Goal: Task Accomplishment & Management: Manage account settings

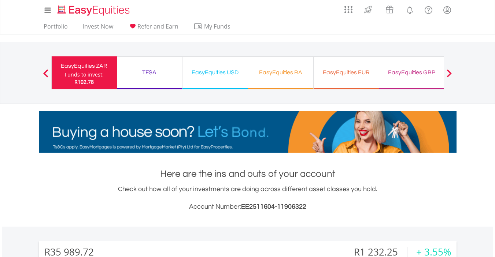
click at [402, 70] on div "EasyEquities GBP" at bounding box center [412, 72] width 56 height 10
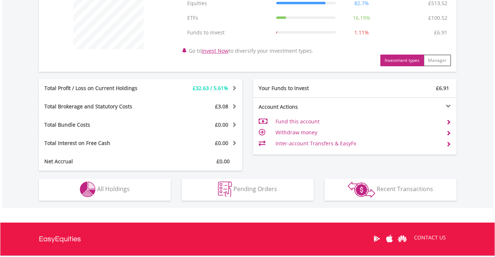
scroll to position [324, 0]
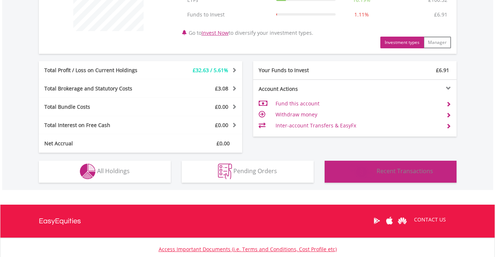
click at [410, 170] on span "Recent Transactions" at bounding box center [405, 171] width 56 height 8
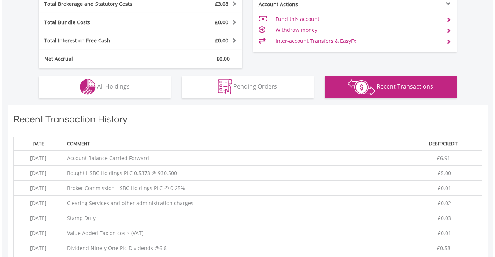
scroll to position [368, 0]
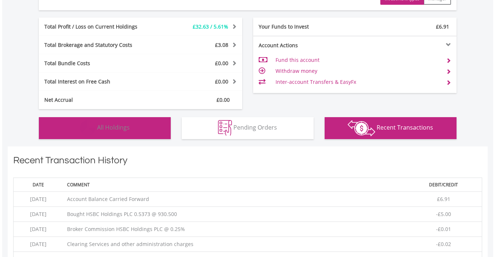
click at [146, 122] on button "Holdings All Holdings" at bounding box center [105, 128] width 132 height 22
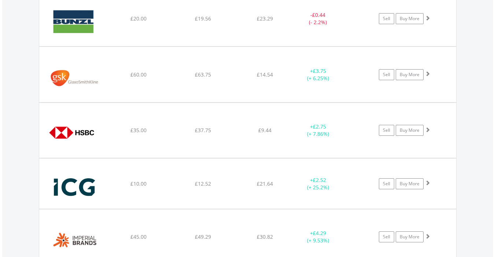
scroll to position [690, 0]
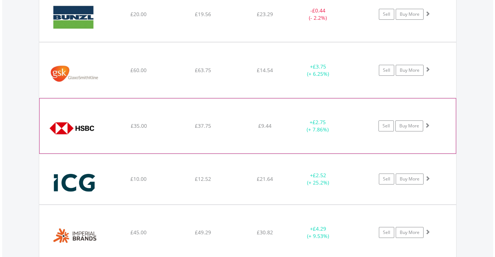
click at [430, 126] on span at bounding box center [427, 125] width 5 height 5
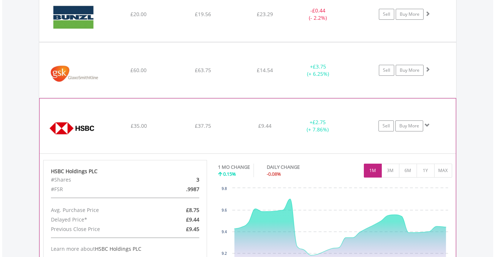
click at [430, 126] on span at bounding box center [427, 125] width 5 height 5
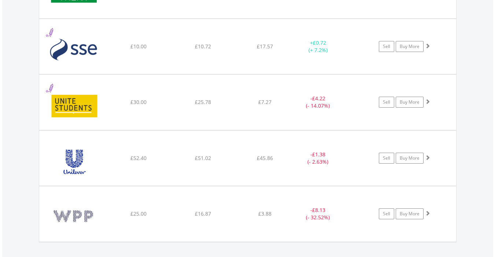
scroll to position [1599, 0]
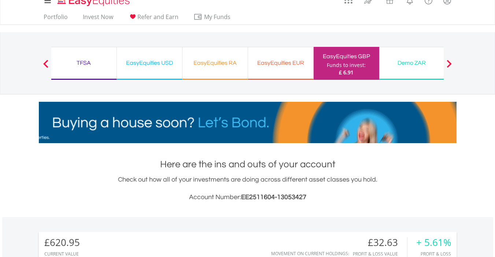
scroll to position [0, 0]
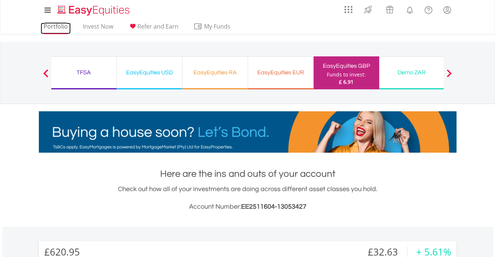
click at [59, 26] on link "Portfolio" at bounding box center [56, 28] width 30 height 11
